Goal: Transaction & Acquisition: Purchase product/service

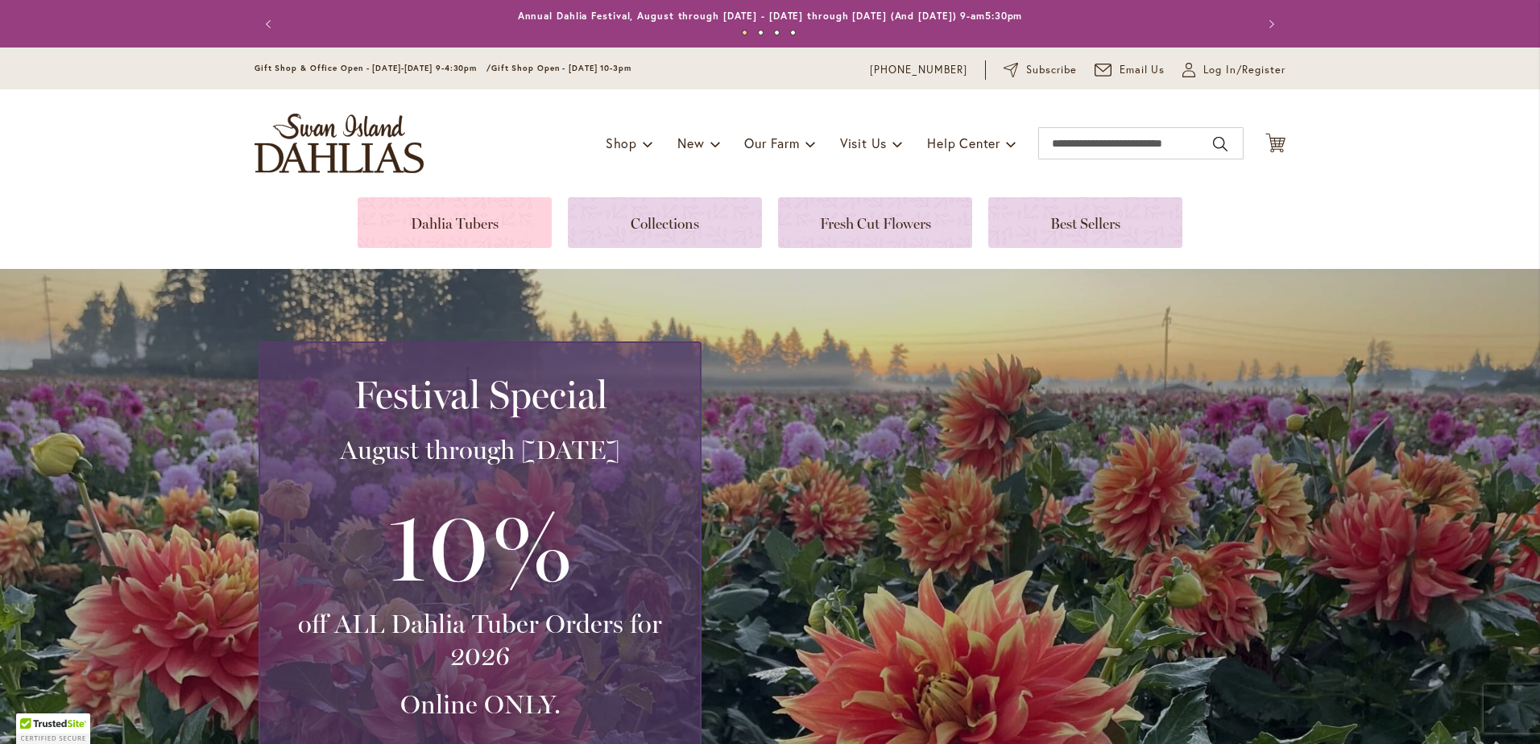
click at [438, 205] on link at bounding box center [455, 222] width 194 height 51
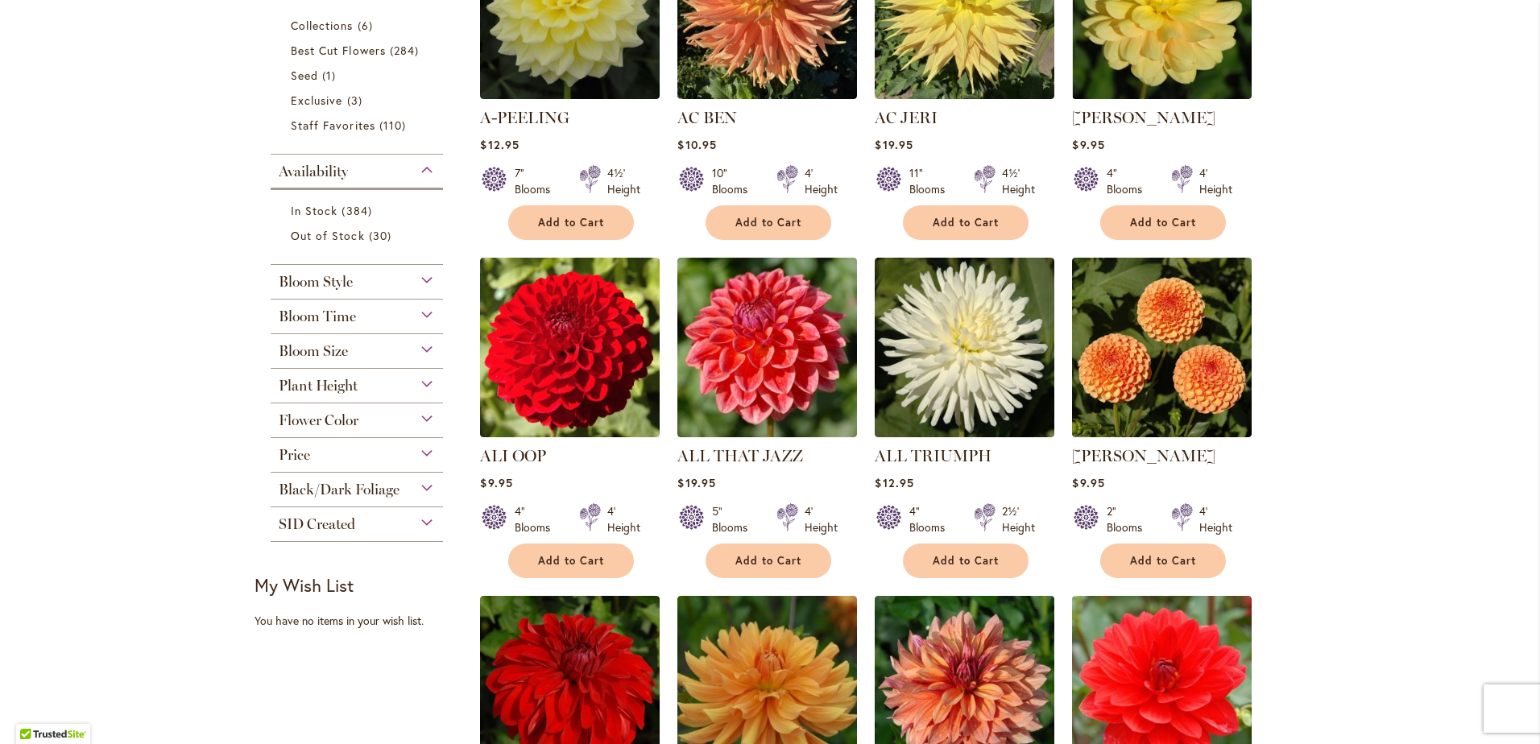
scroll to position [483, 0]
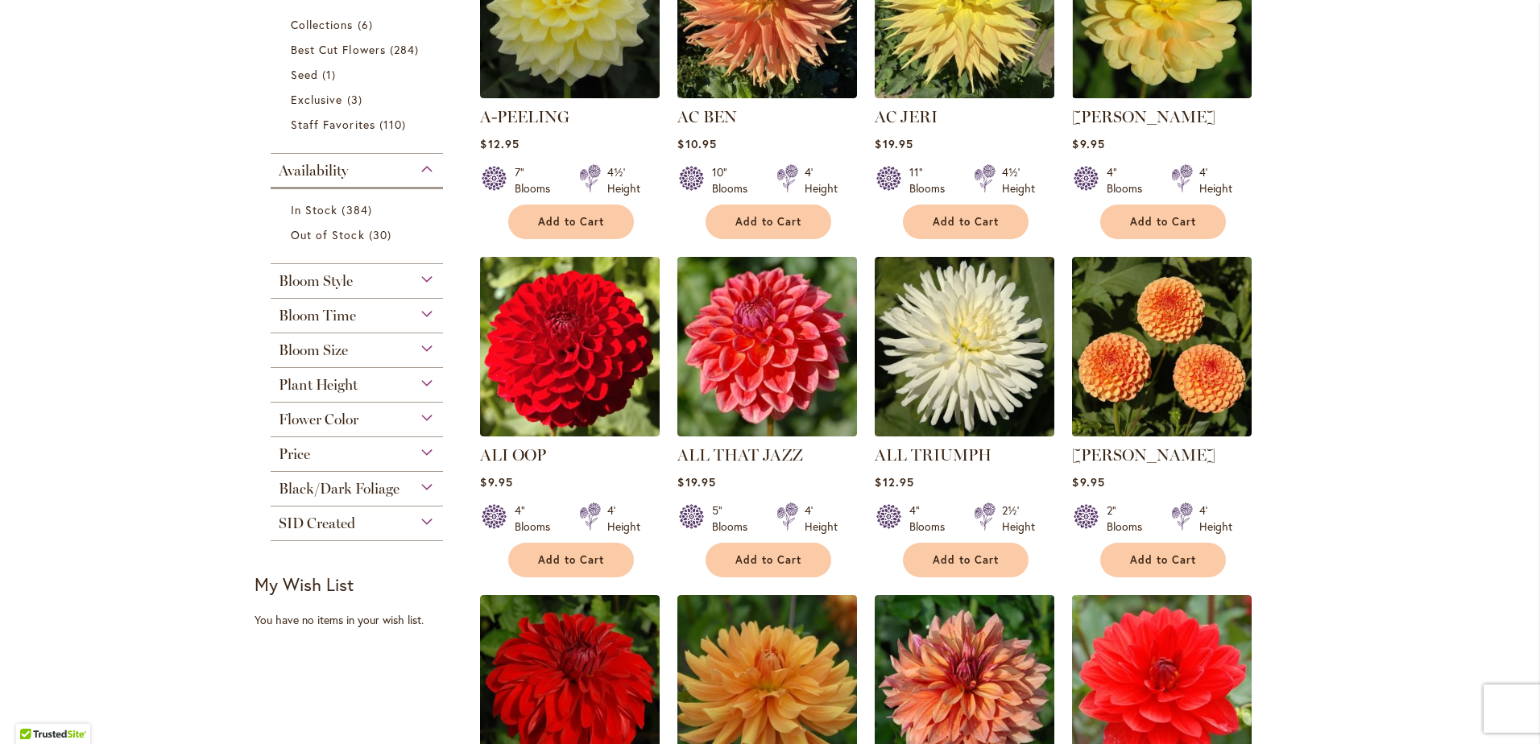
click at [419, 413] on div "Flower Color" at bounding box center [357, 416] width 172 height 26
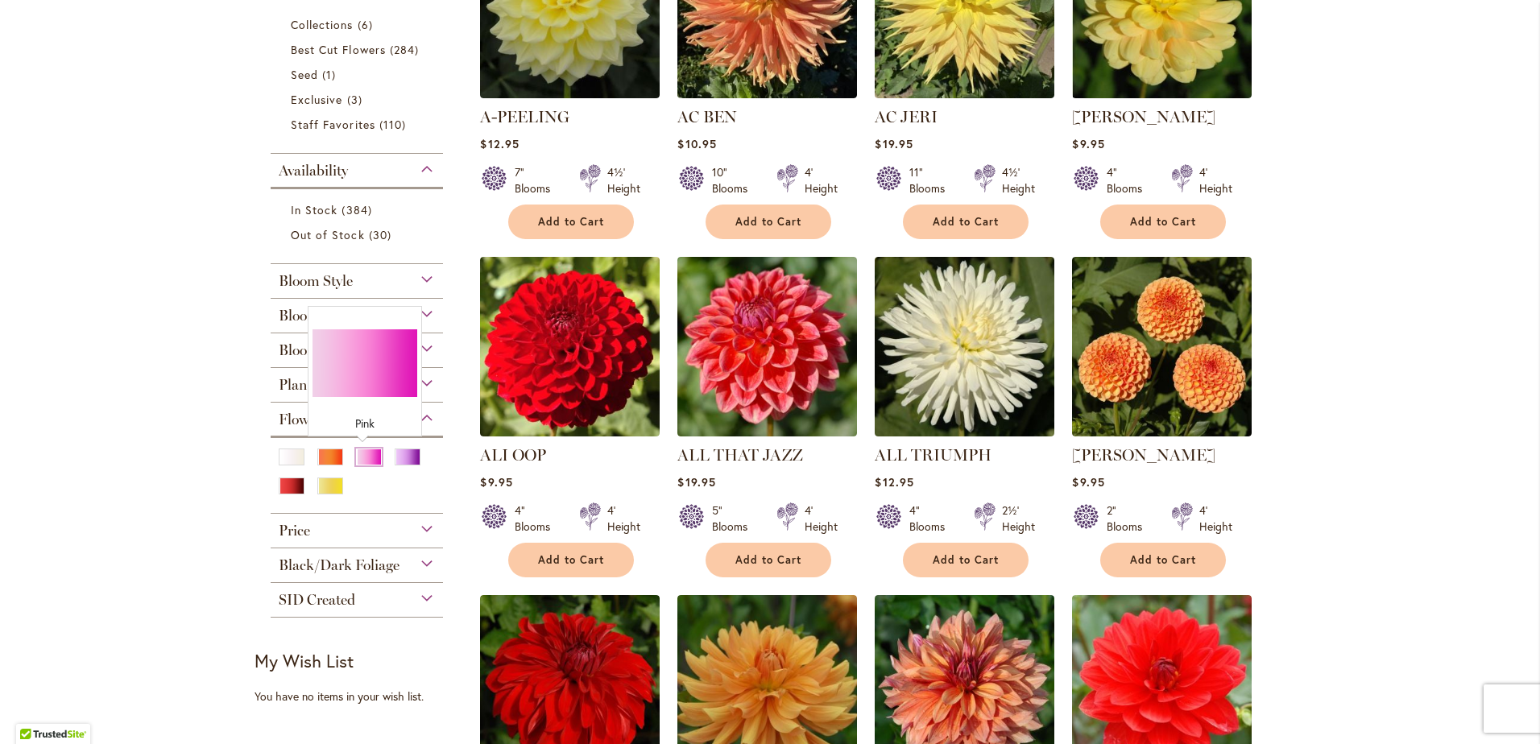
click at [369, 462] on div "Pink" at bounding box center [369, 457] width 26 height 17
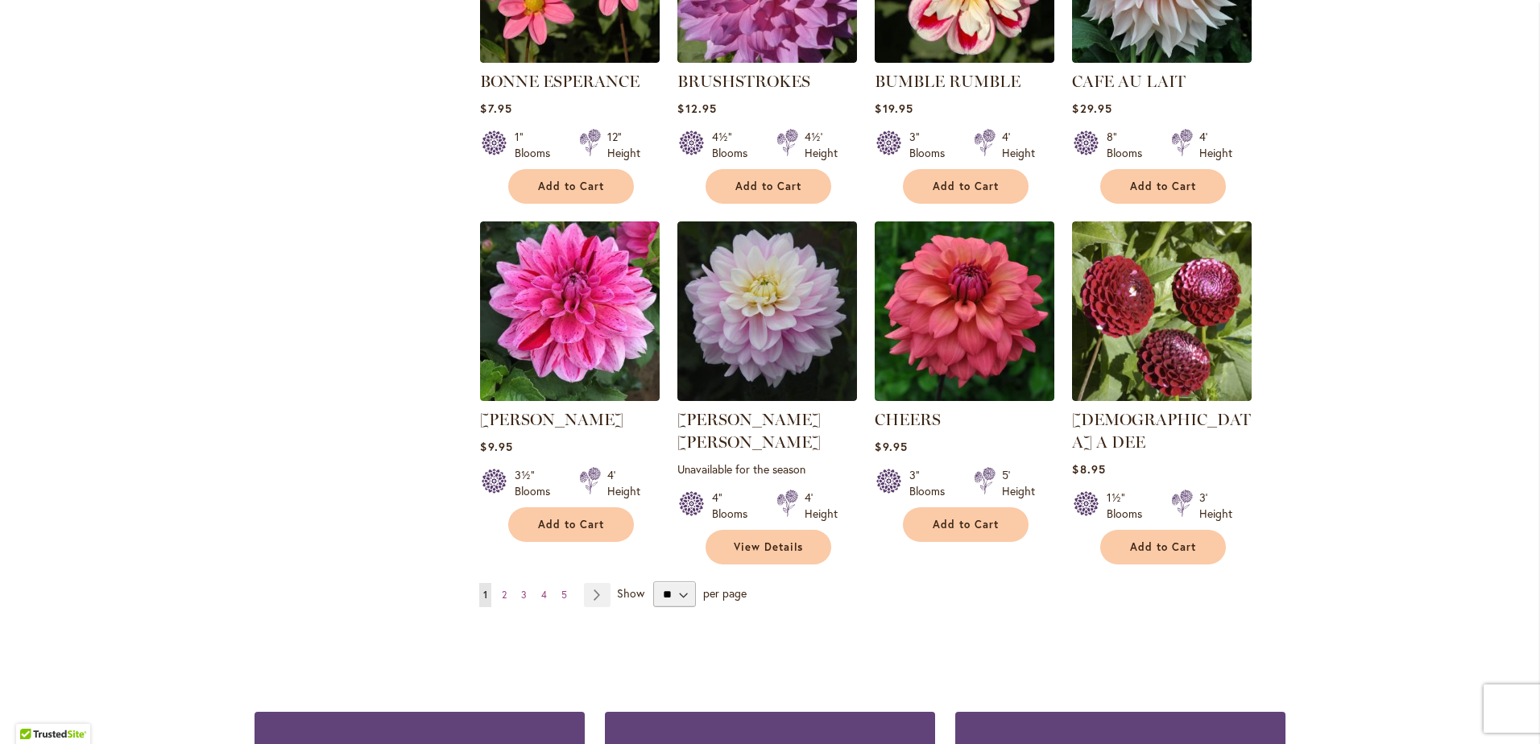
scroll to position [1288, 0]
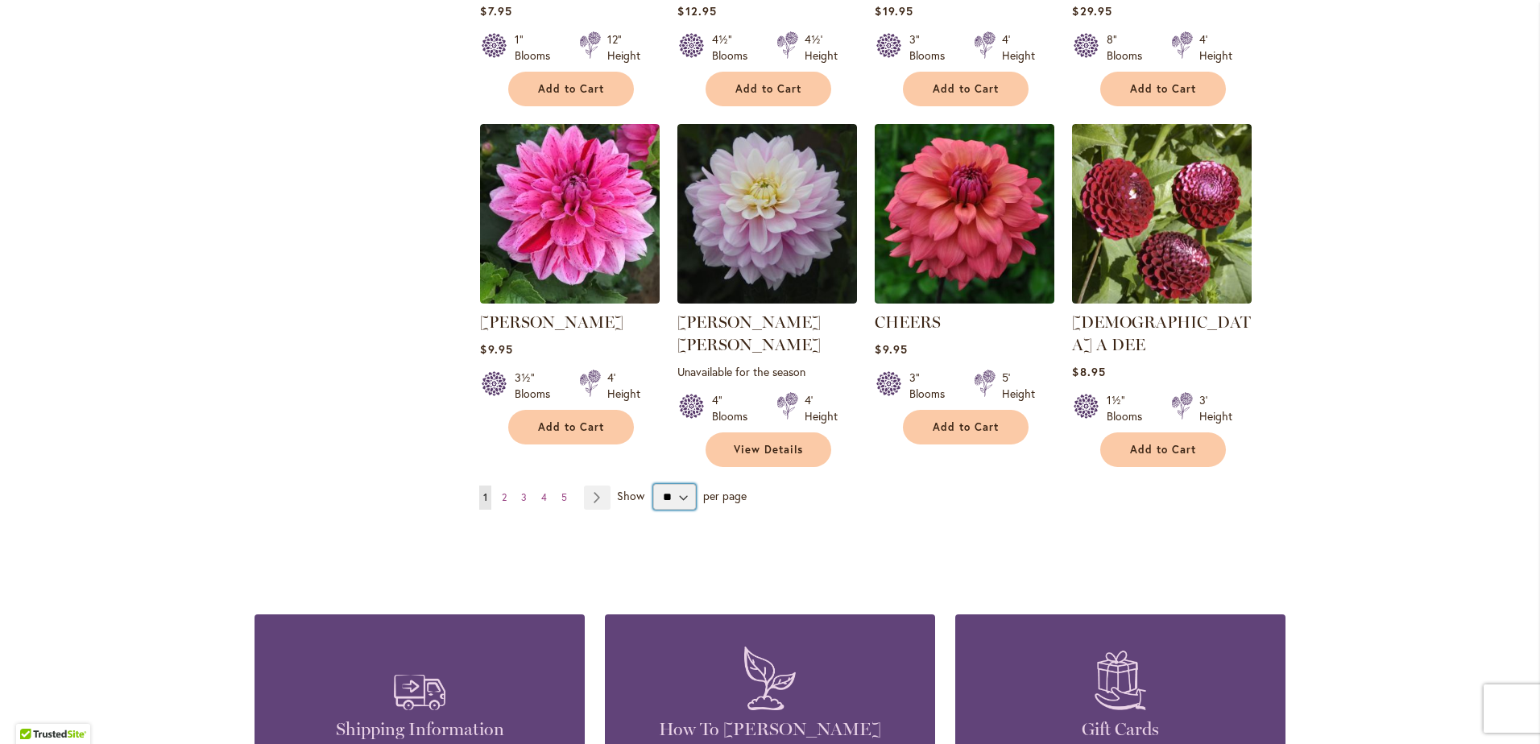
click at [676, 484] on select "** ** ** **" at bounding box center [674, 497] width 43 height 26
select select "**"
click at [653, 484] on select "** ** ** **" at bounding box center [674, 497] width 43 height 26
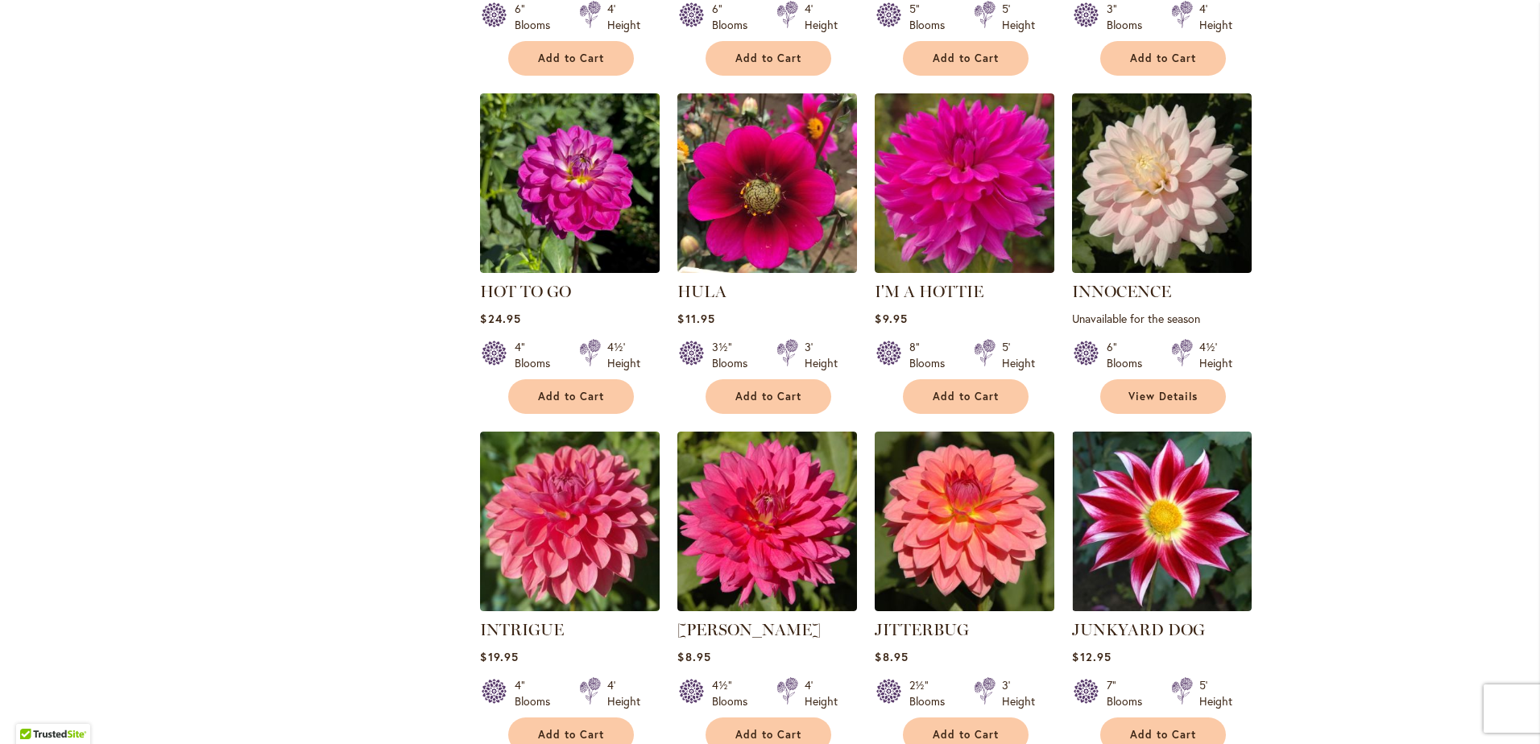
scroll to position [5315, 0]
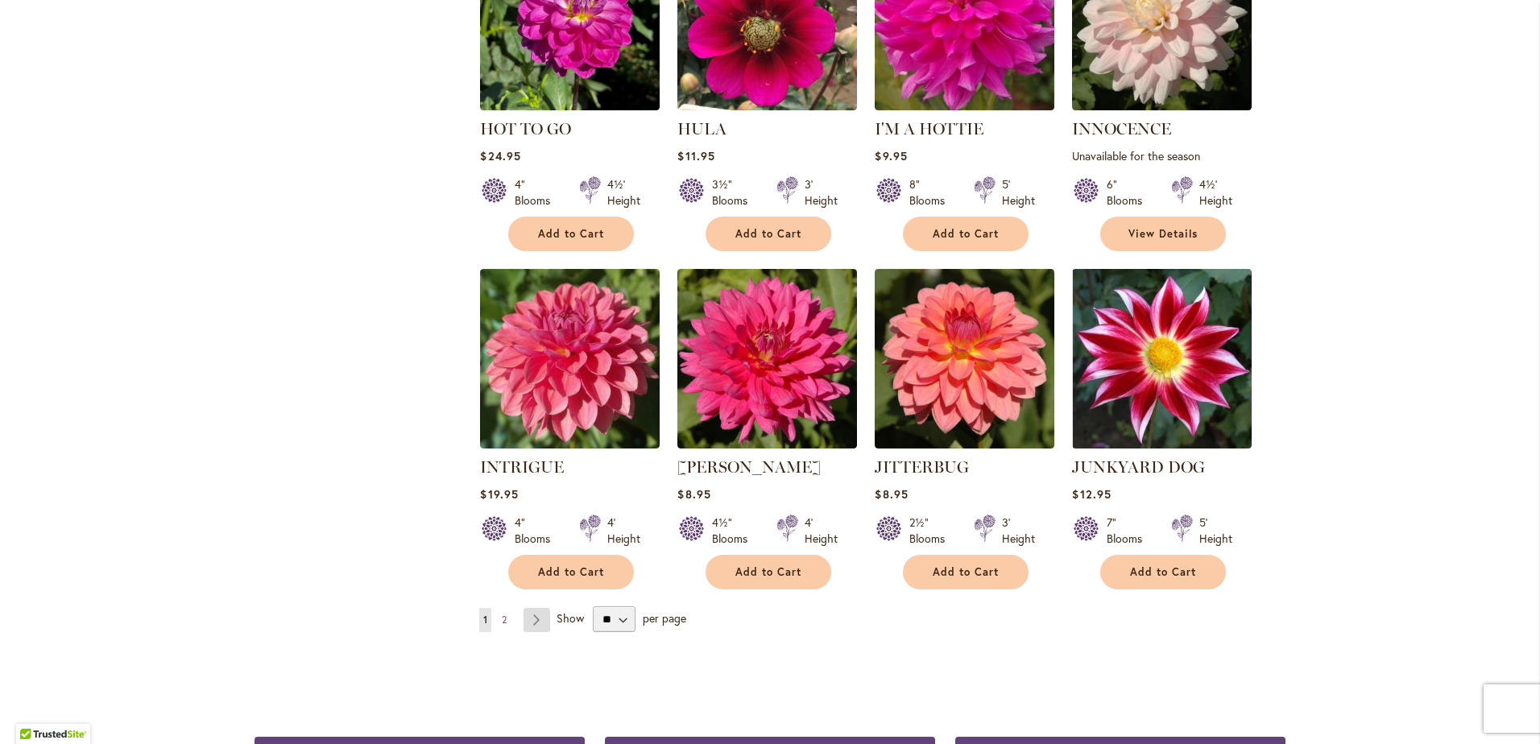
click at [531, 608] on link "Page Next" at bounding box center [536, 620] width 27 height 24
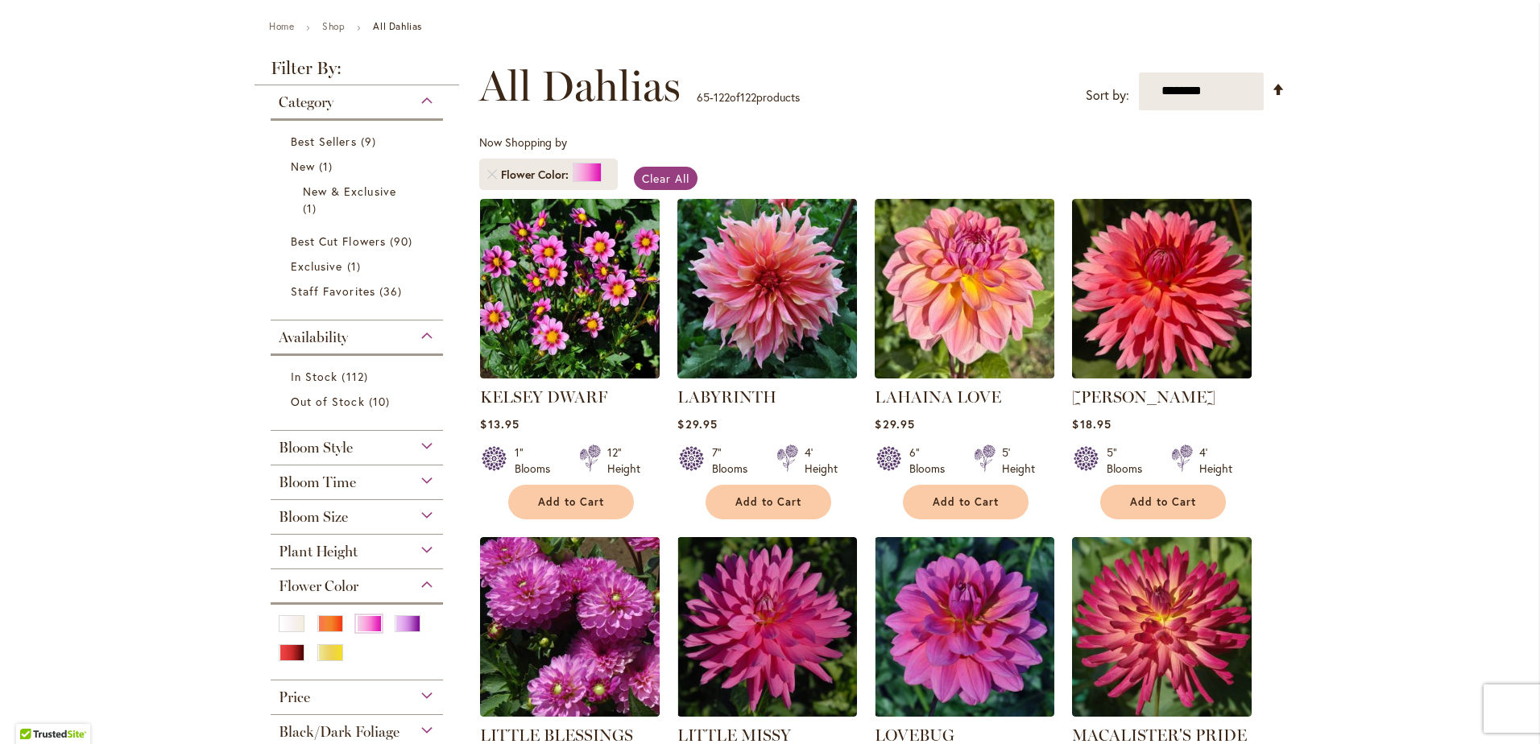
scroll to position [483, 0]
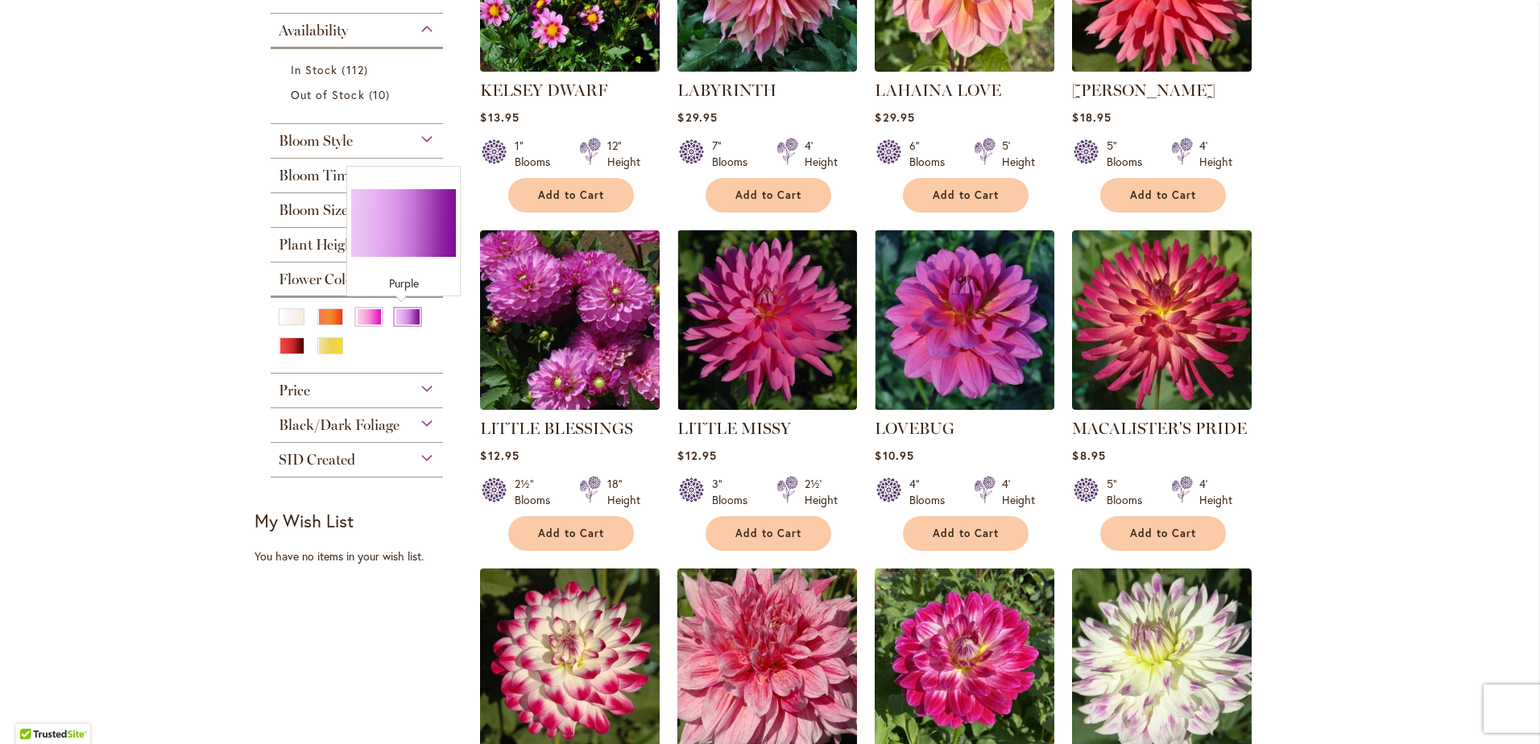
click at [395, 314] on div "Purple" at bounding box center [408, 316] width 26 height 17
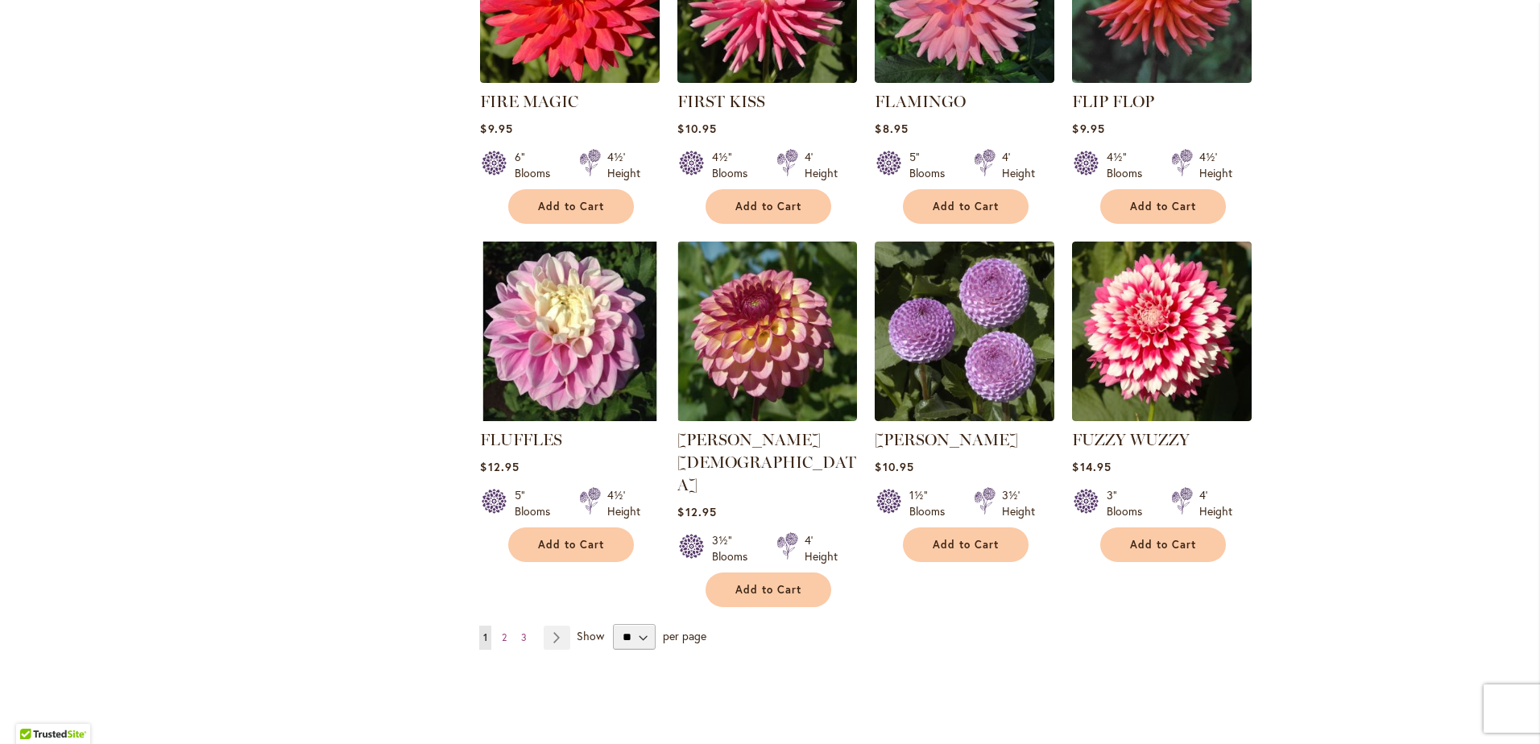
scroll to position [5315, 0]
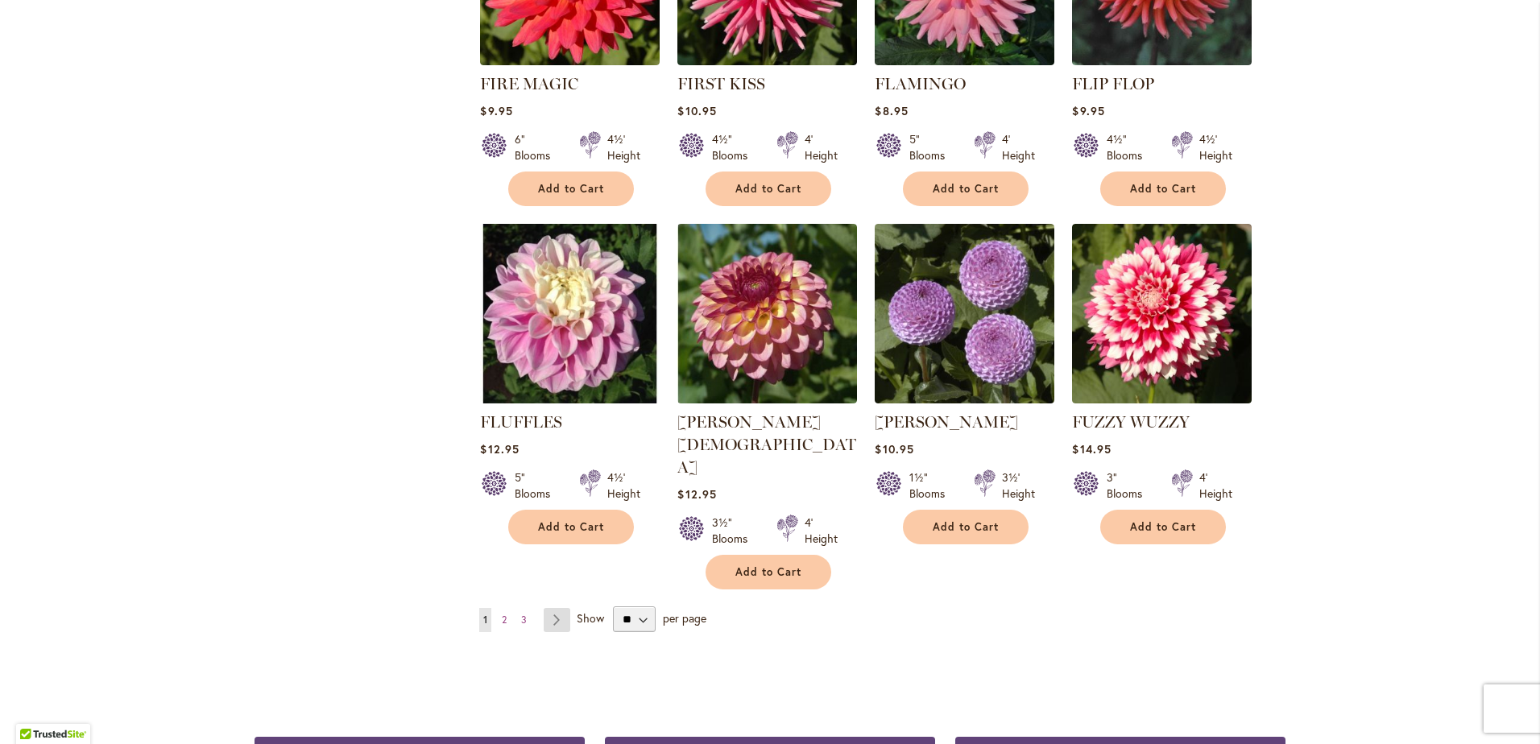
click at [553, 608] on link "Page Next" at bounding box center [557, 620] width 27 height 24
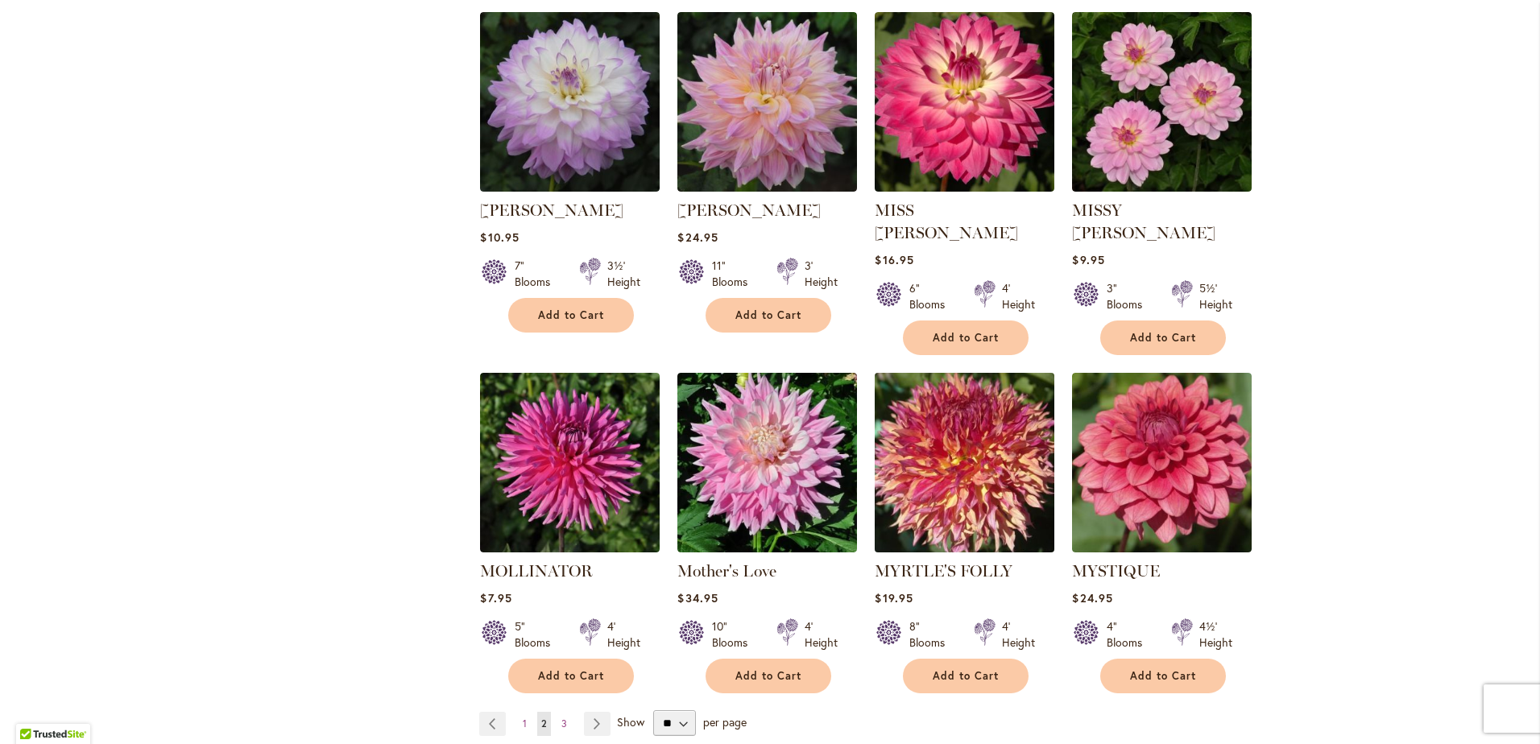
scroll to position [5315, 0]
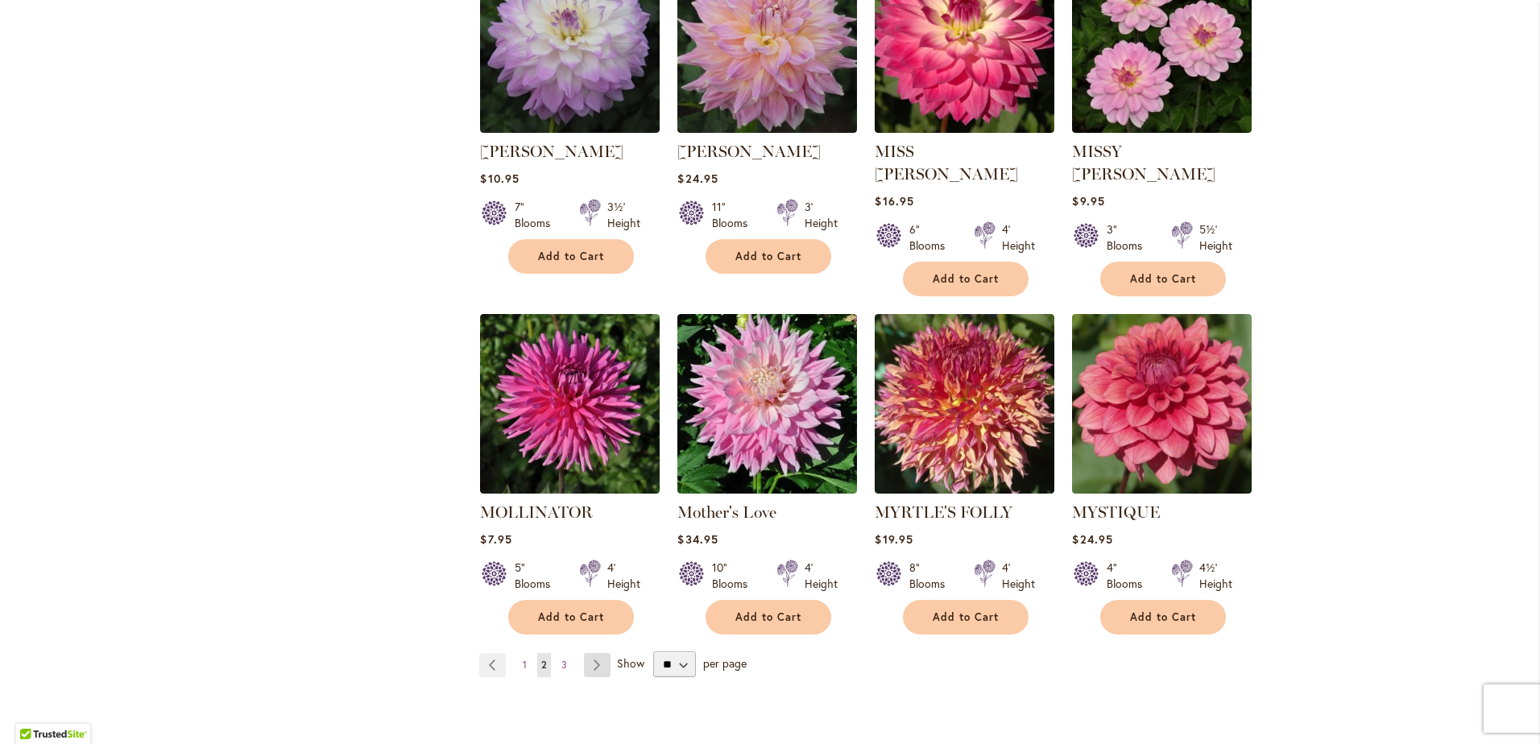
click at [589, 653] on link "Page Next" at bounding box center [597, 665] width 27 height 24
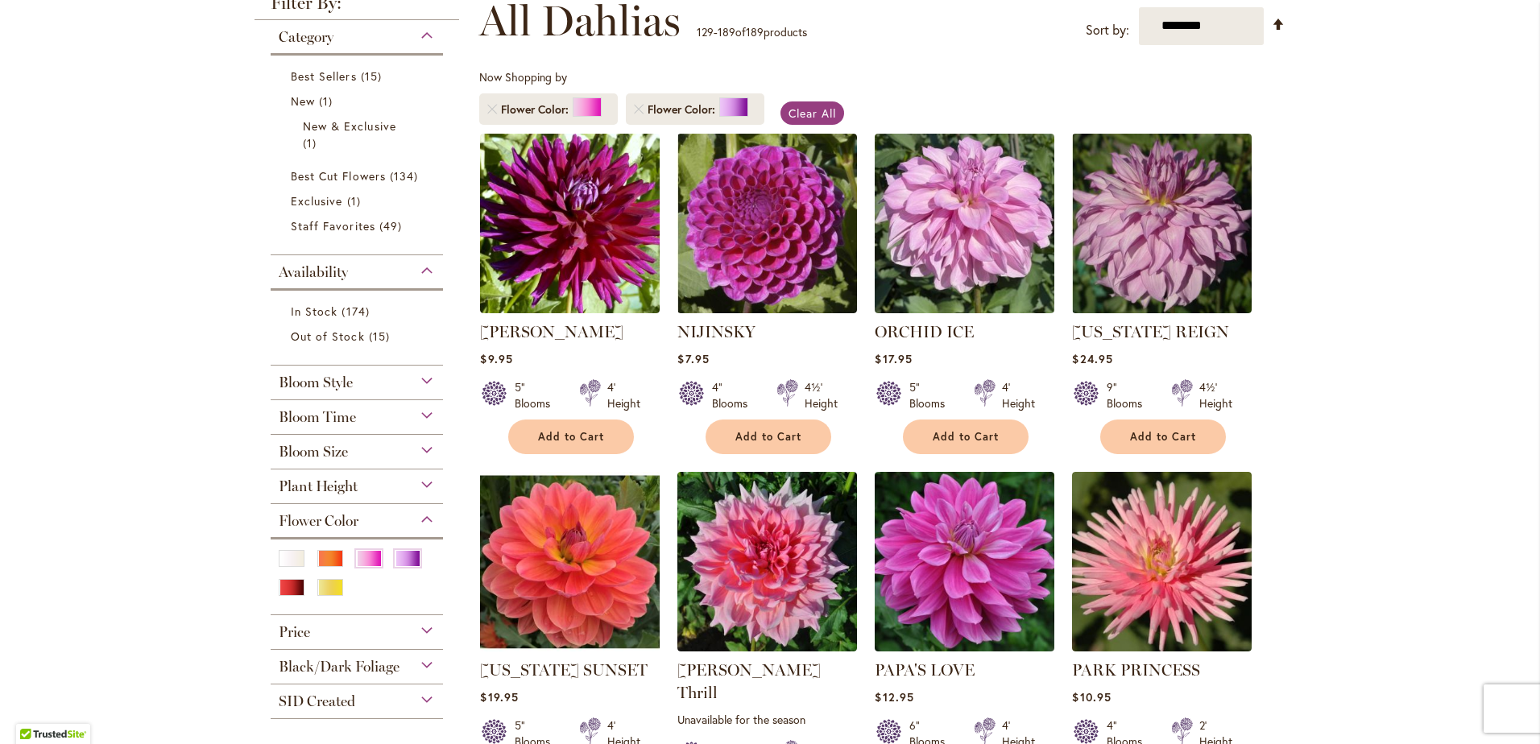
scroll to position [403, 0]
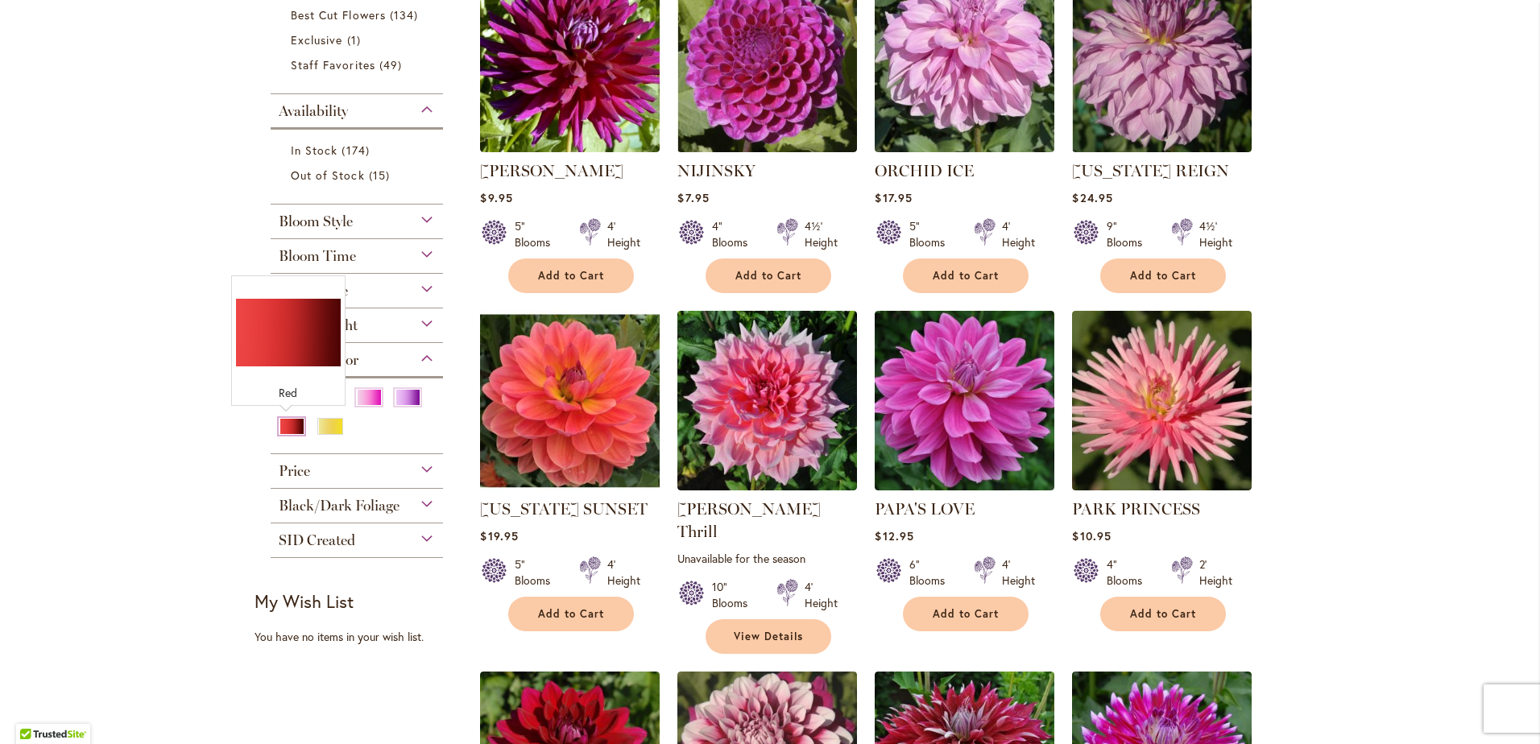
click at [287, 420] on div "Red" at bounding box center [292, 426] width 26 height 17
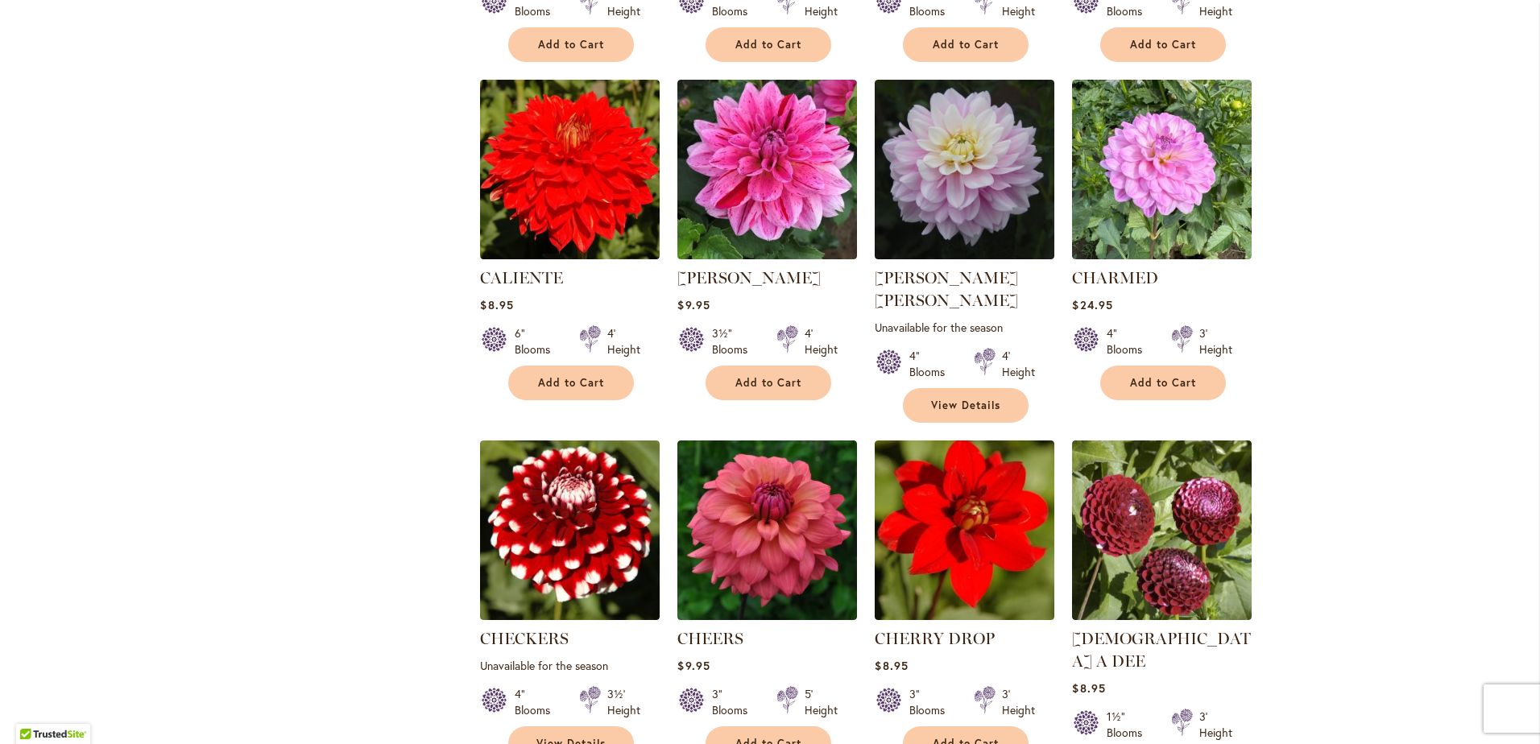
scroll to position [3301, 0]
